Goal: Task Accomplishment & Management: Use online tool/utility

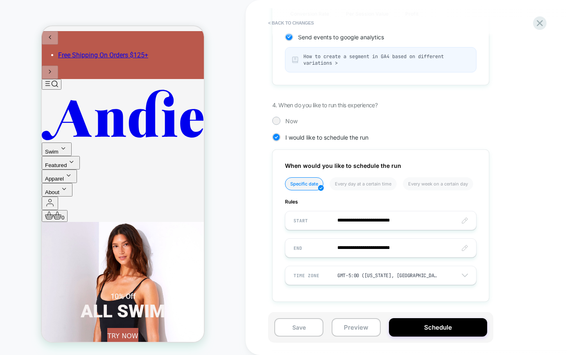
scroll to position [165, 0]
click at [542, 23] on icon at bounding box center [539, 23] width 11 height 11
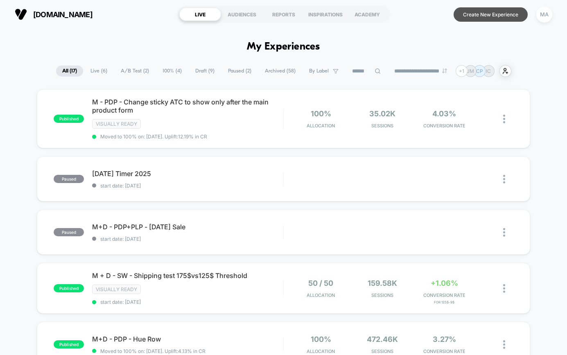
click at [483, 18] on button "Create New Experience" at bounding box center [490, 14] width 74 height 14
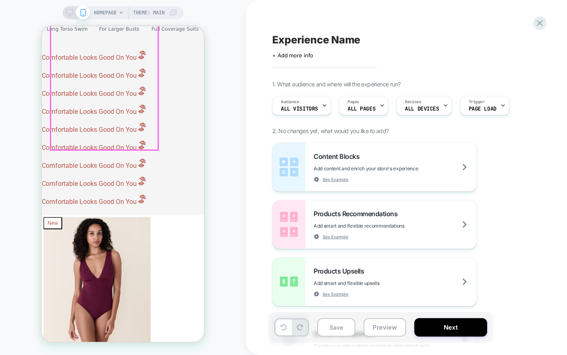
scroll to position [497, 0]
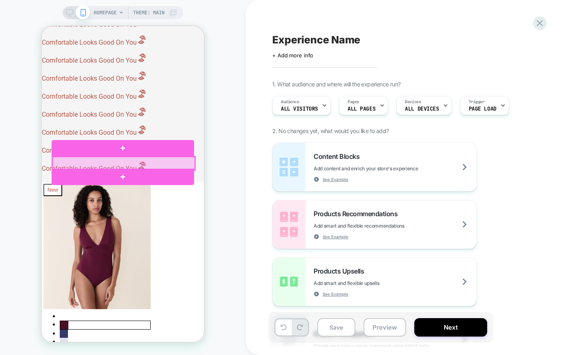
click at [96, 161] on div at bounding box center [123, 163] width 142 height 13
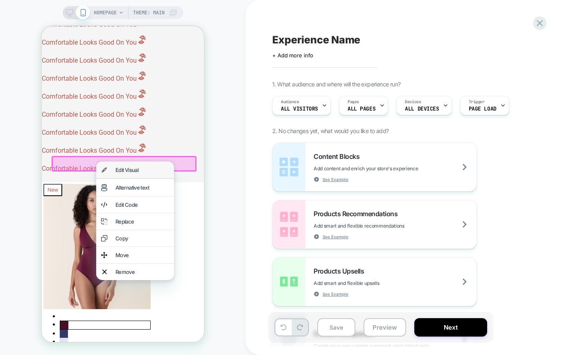
click at [124, 168] on div "Edit Visual" at bounding box center [142, 170] width 54 height 7
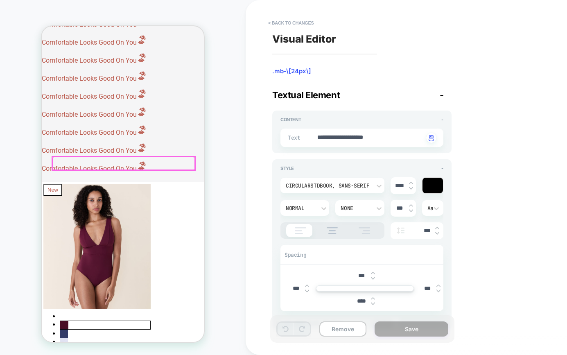
type textarea "*"
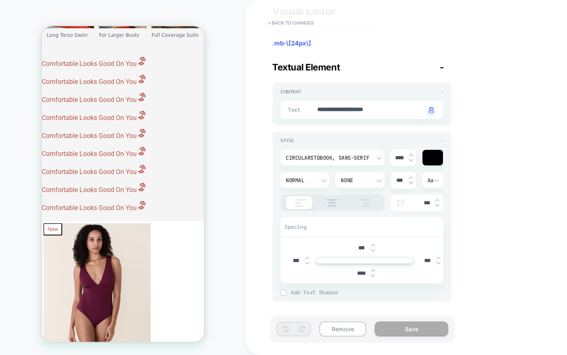
scroll to position [0, 0]
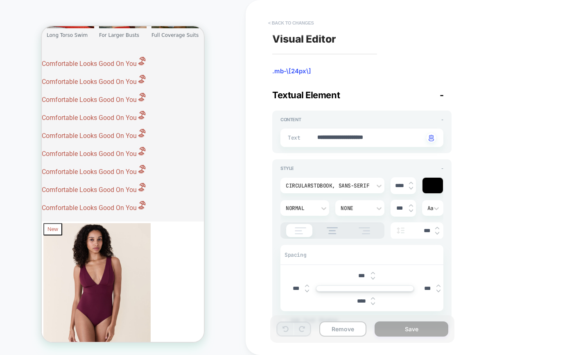
click at [278, 20] on button "< Back to changes" at bounding box center [291, 22] width 54 height 13
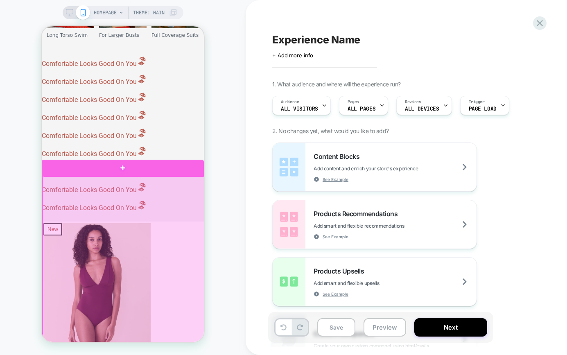
click at [91, 183] on div at bounding box center [124, 353] width 162 height 354
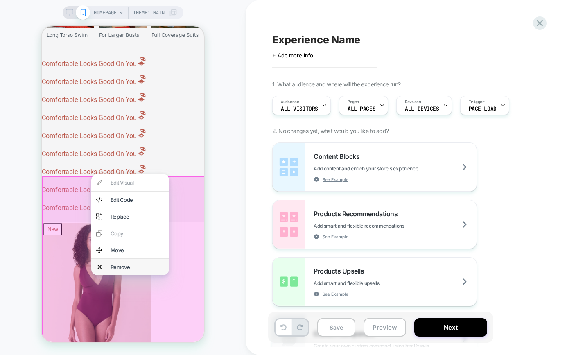
click at [124, 270] on div "Remove" at bounding box center [137, 267] width 54 height 7
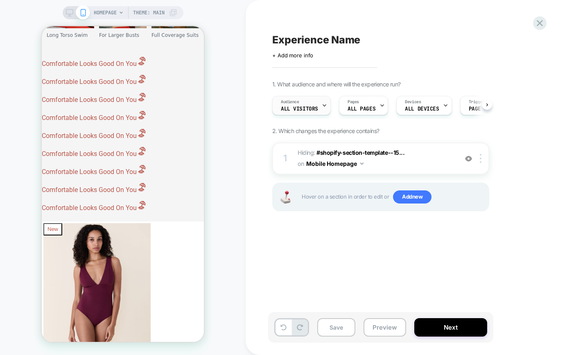
click at [323, 103] on icon at bounding box center [324, 105] width 5 height 5
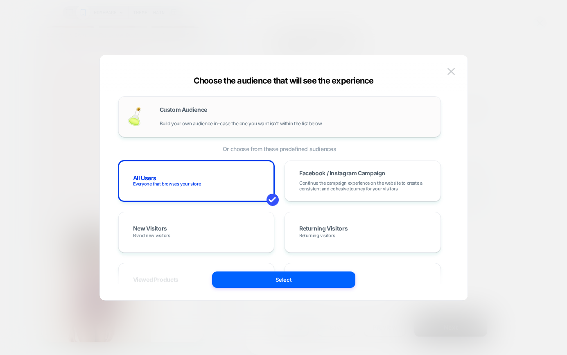
click at [391, 121] on div "Custom Audience Build your own audience in-case the one you want isn't within t…" at bounding box center [296, 117] width 273 height 20
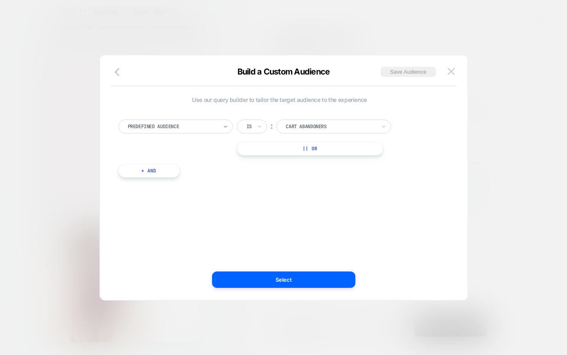
click at [227, 129] on icon at bounding box center [226, 126] width 6 height 8
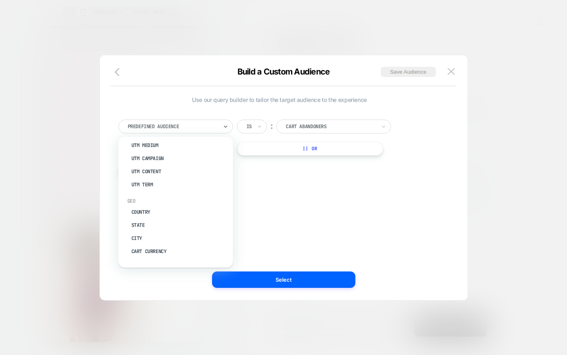
scroll to position [390, 0]
click at [453, 71] on img at bounding box center [450, 71] width 7 height 7
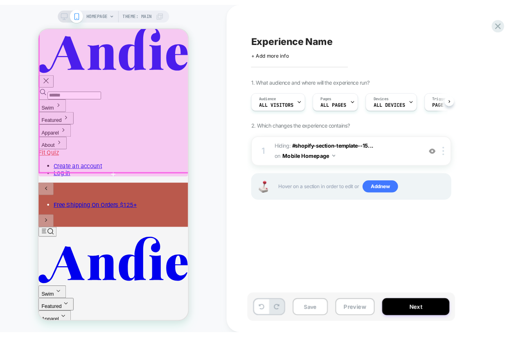
scroll to position [0, 0]
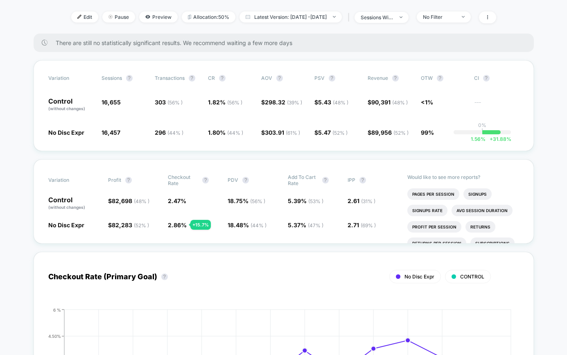
scroll to position [104, 0]
click at [455, 18] on div "No Filter" at bounding box center [439, 17] width 33 height 6
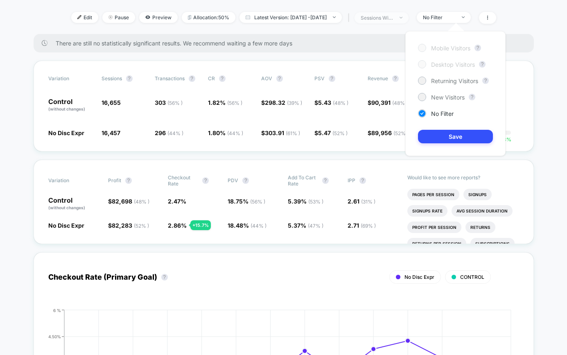
click at [408, 15] on span "sessions with impression" at bounding box center [381, 17] width 54 height 11
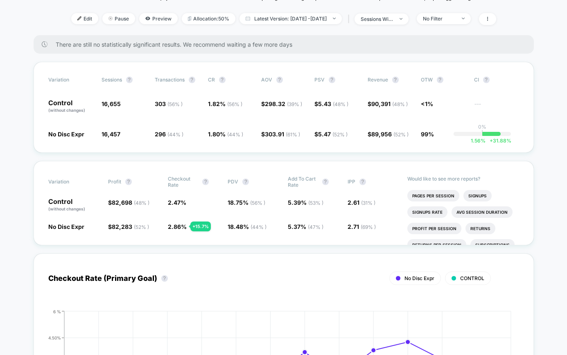
scroll to position [100, 0]
